Goal: Task Accomplishment & Management: Manage account settings

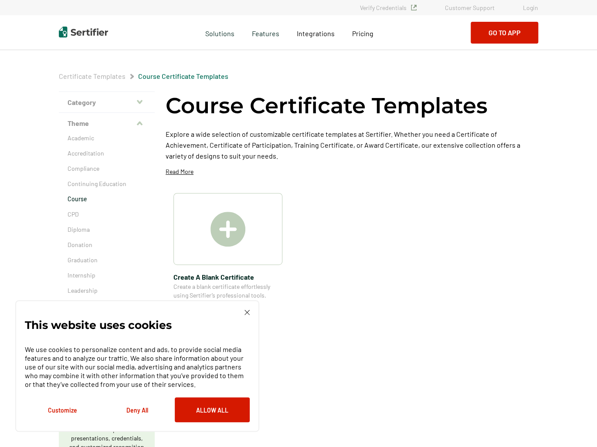
click at [536, 7] on link "Login" at bounding box center [530, 7] width 15 height 7
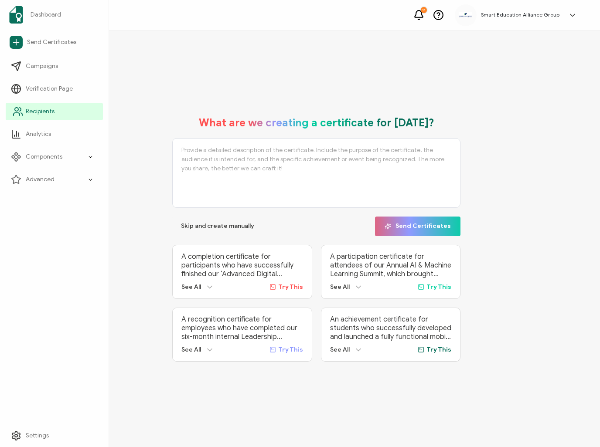
click at [47, 113] on span "Recipients" at bounding box center [40, 111] width 29 height 9
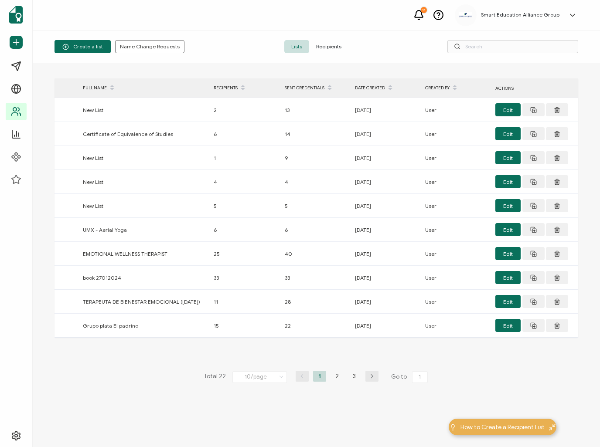
click at [343, 48] on span "Recipients" at bounding box center [328, 46] width 39 height 13
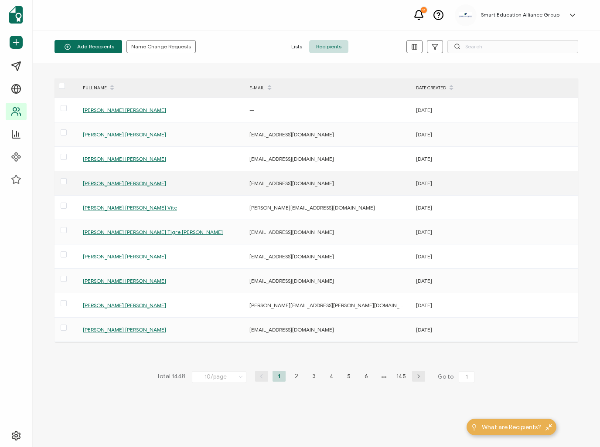
click at [123, 182] on span "Jorge Manuel Tenesaca Mendoza" at bounding box center [124, 183] width 83 height 7
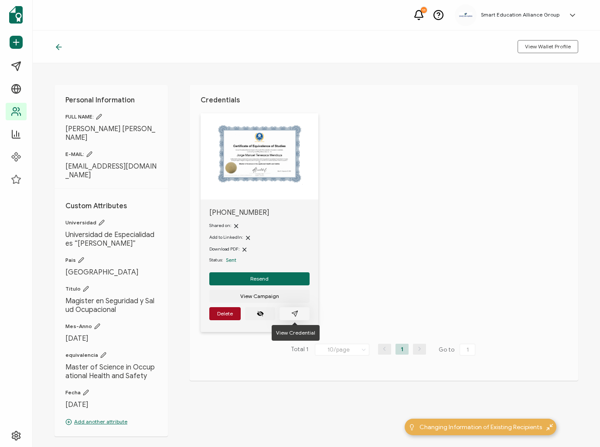
click at [298, 315] on button "button" at bounding box center [295, 313] width 30 height 13
